Goal: Task Accomplishment & Management: Manage account settings

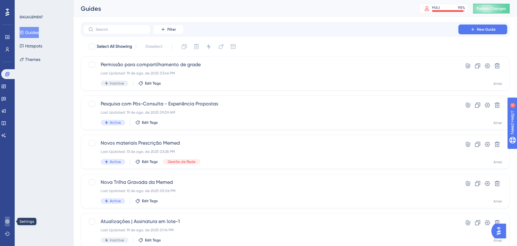
click at [10, 218] on link at bounding box center [7, 221] width 5 height 10
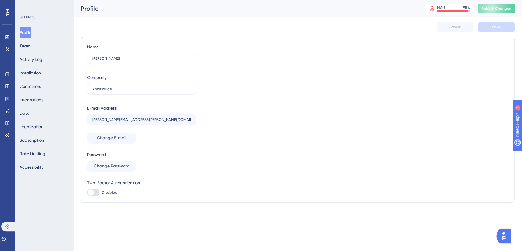
click at [38, 46] on div "Profile Team Activity Log Installation Containers Integrations Data Localizatio…" at bounding box center [45, 100] width 50 height 146
click at [31, 43] on button "Team" at bounding box center [25, 45] width 11 height 11
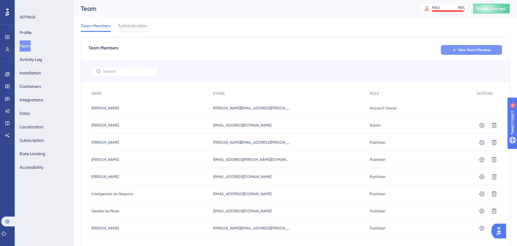
click at [480, 50] on span "New Team Member" at bounding box center [475, 49] width 32 height 5
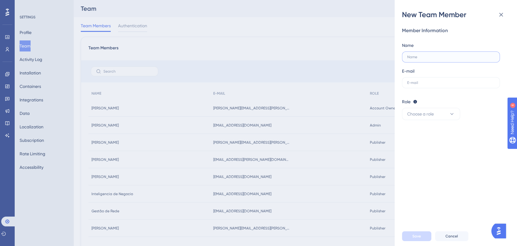
click at [429, 56] on input "text" at bounding box center [451, 57] width 88 height 4
type input "[PERSON_NAME]"
paste input "[PERSON_NAME][EMAIL_ADDRESS][PERSON_NAME][DOMAIN_NAME]"
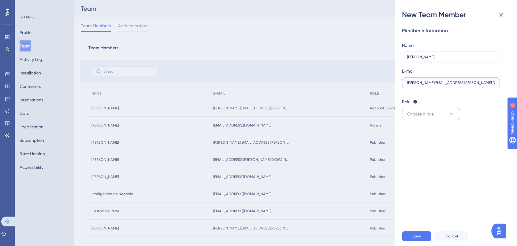
type input "[PERSON_NAME][EMAIL_ADDRESS][PERSON_NAME][DOMAIN_NAME]"
click at [444, 111] on button "Choose a role" at bounding box center [431, 114] width 58 height 12
click at [417, 147] on span "Publisher" at bounding box center [420, 144] width 18 height 7
click at [443, 179] on div "Member Information Name [PERSON_NAME] E-mail [PERSON_NAME][EMAIL_ADDRESS][PERSO…" at bounding box center [458, 123] width 113 height 207
click at [418, 238] on span "Save" at bounding box center [416, 235] width 9 height 5
